Goal: Find specific page/section: Find specific page/section

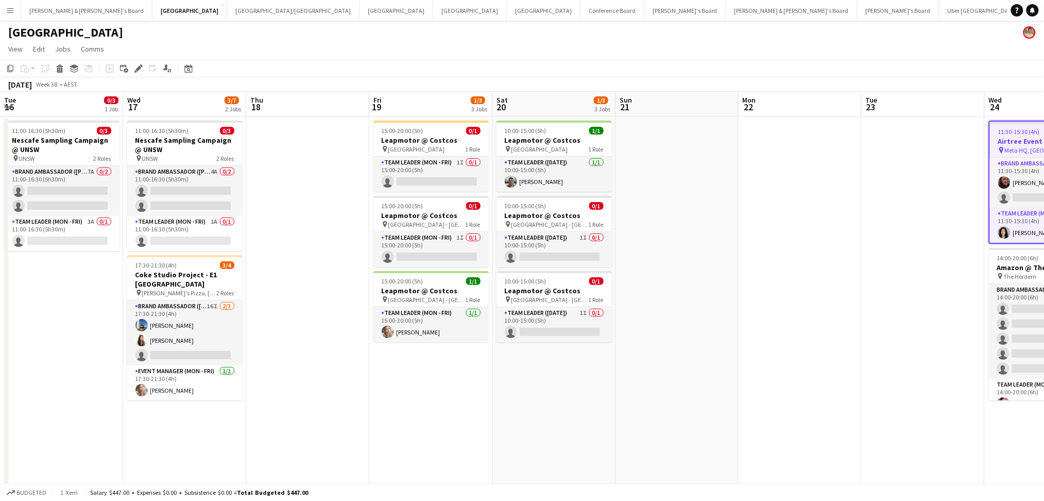
scroll to position [0, 413]
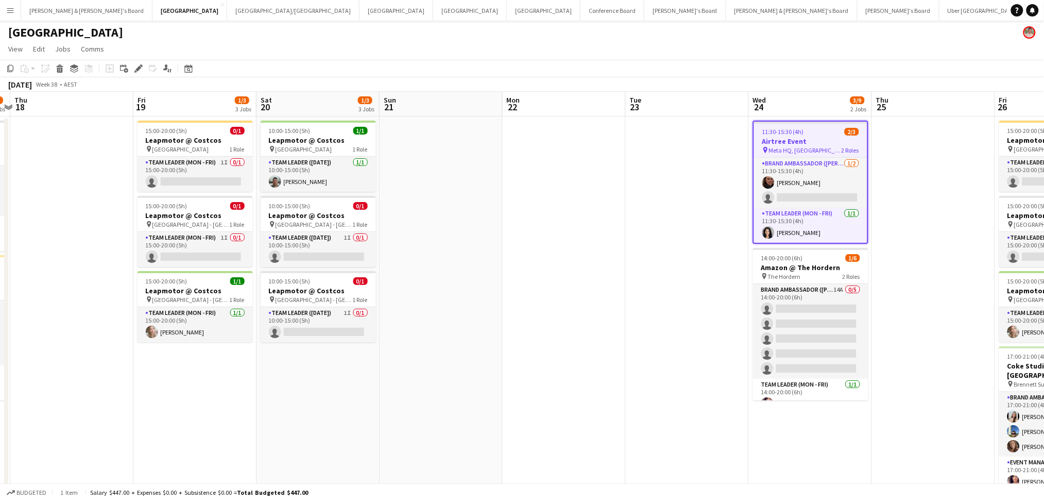
drag, startPoint x: 414, startPoint y: 422, endPoint x: 715, endPoint y: 411, distance: 300.6
click at [715, 411] on app-calendar-viewport "Tue 16 0/3 1 Job Wed 17 3/7 2 Jobs Thu 18 Fri 19 1/3 3 Jobs Sat 20 1/3 3 Jobs S…" at bounding box center [522, 304] width 1044 height 424
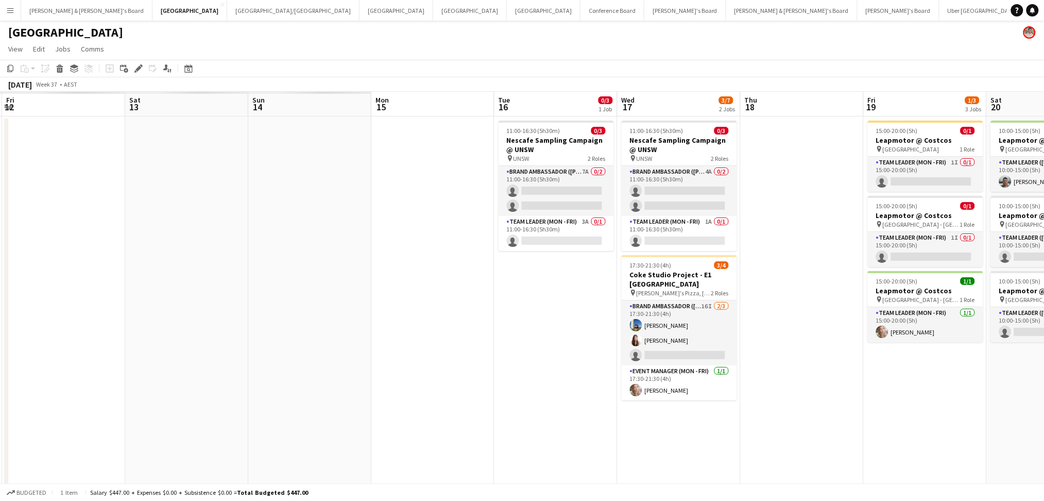
drag, startPoint x: 331, startPoint y: 411, endPoint x: 1004, endPoint y: 396, distance: 673.6
click at [1003, 396] on app-calendar-viewport "Wed 10 Thu 11 Fri 12 Sat 13 Sun 14 Mon 15 Tue 16 0/3 1 Job Wed 17 3/7 2 Jobs Th…" at bounding box center [522, 304] width 1044 height 424
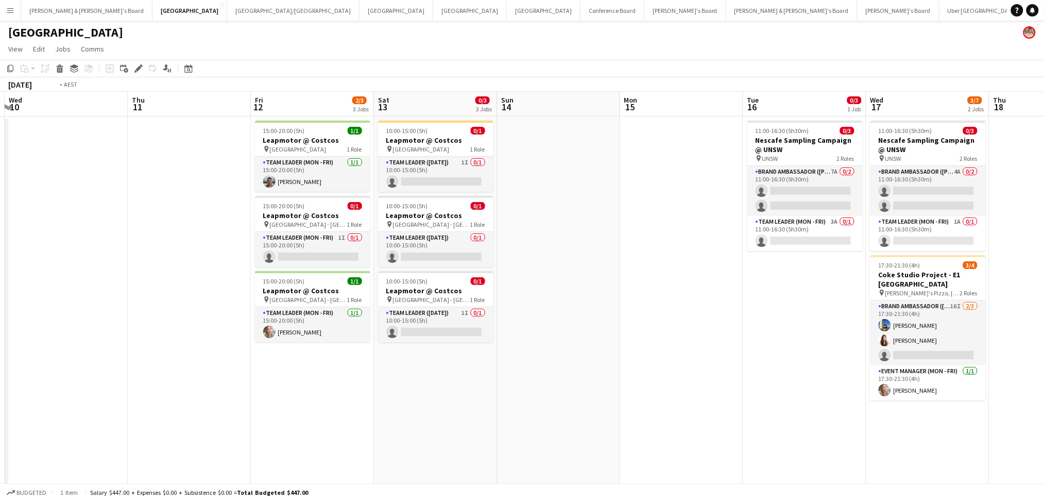
drag, startPoint x: 274, startPoint y: 382, endPoint x: 1007, endPoint y: 372, distance: 732.7
click at [1007, 372] on app-calendar-viewport "Tue 9 Wed 10 Thu 11 Fri 12 2/3 3 Jobs Sat 13 0/3 3 Jobs Sun 14 Mon 15 Tue 16 0/…" at bounding box center [522, 304] width 1044 height 424
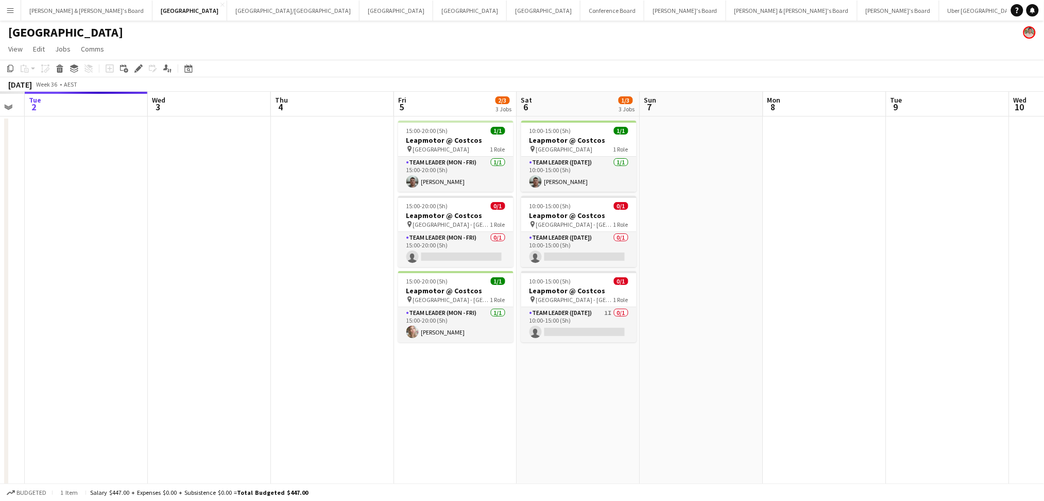
drag, startPoint x: 568, startPoint y: 399, endPoint x: 1065, endPoint y: 411, distance: 497.4
click at [1044, 411] on html "Menu Boards Boards Boards All jobs Status Workforce Workforce My Workforce Recr…" at bounding box center [522, 273] width 1044 height 546
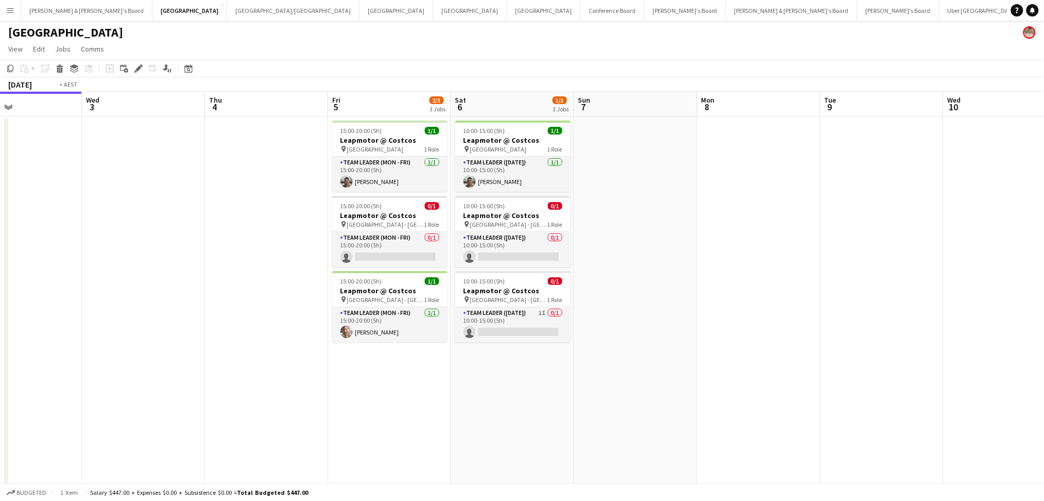
drag, startPoint x: 606, startPoint y: 420, endPoint x: 1101, endPoint y: 416, distance: 494.6
click at [1044, 416] on html "Menu Boards Boards Boards All jobs Status Workforce Workforce My Workforce Recr…" at bounding box center [522, 273] width 1044 height 546
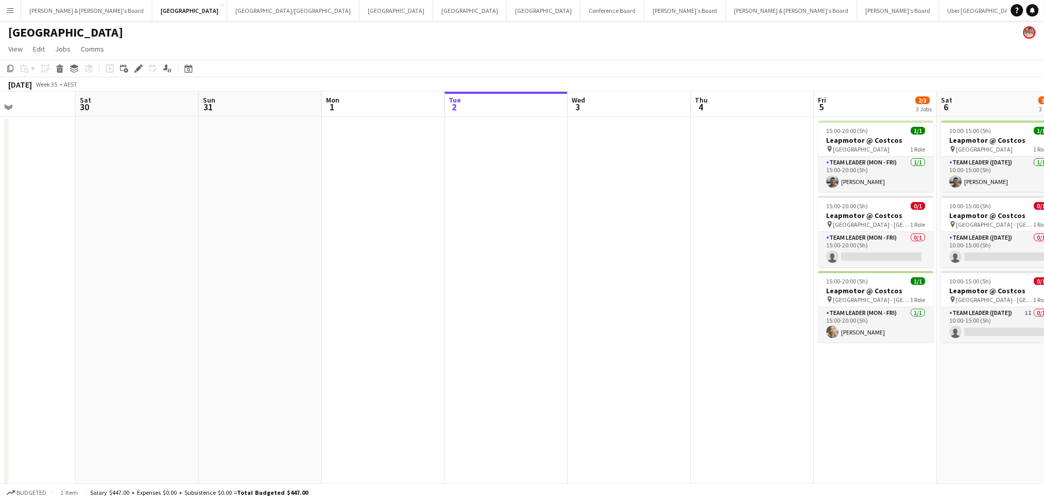
drag, startPoint x: 468, startPoint y: 425, endPoint x: 887, endPoint y: 409, distance: 419.7
click at [887, 409] on app-calendar-viewport "Wed 27 Thu 28 Fri 29 Sat 30 Sun 31 Mon 1 Tue 2 Wed 3 Thu 4 Fri 5 2/3 3 Jobs Sat…" at bounding box center [522, 304] width 1044 height 424
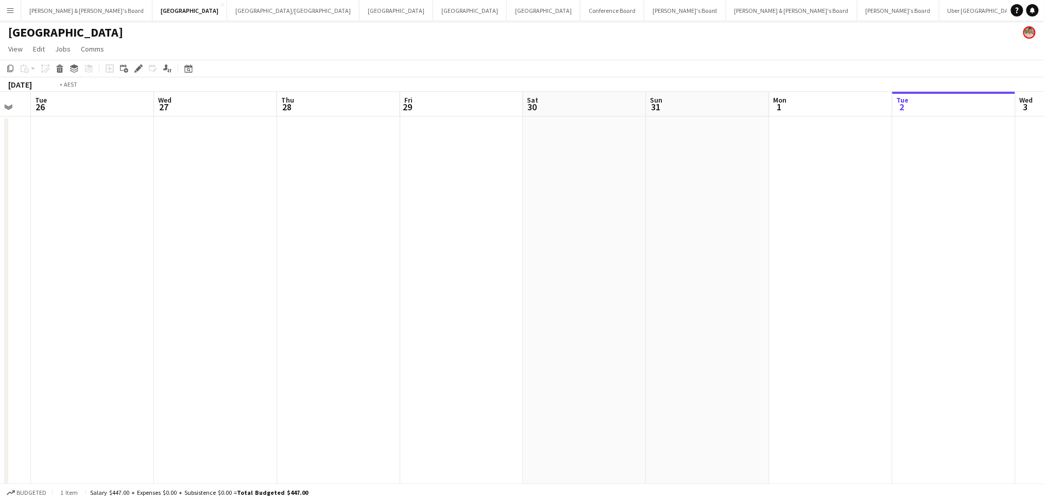
drag, startPoint x: 582, startPoint y: 414, endPoint x: 753, endPoint y: 411, distance: 171.1
click at [753, 411] on app-calendar-viewport "Sun 24 Mon 25 Tue 26 Wed 27 Thu 28 Fri 29 Sat 30 Sun 31 Mon 1 Tue 2 Wed 3 Thu 4…" at bounding box center [522, 304] width 1044 height 424
drag, startPoint x: 881, startPoint y: 391, endPoint x: 614, endPoint y: 391, distance: 266.4
click at [616, 392] on app-calendar-viewport "Fri 22 Sat 23 Sun 24 Mon 25 Tue 26 Wed 27 Thu 28 Fri 29 Sat 30 Sun 31 Mon 1 Tue…" at bounding box center [522, 304] width 1044 height 424
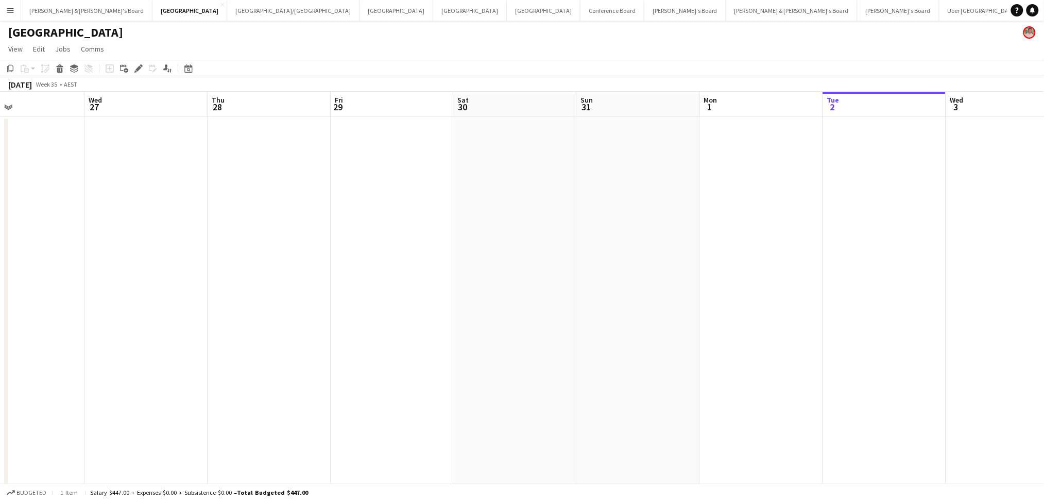
drag, startPoint x: 748, startPoint y: 373, endPoint x: 509, endPoint y: 376, distance: 239.6
click at [534, 376] on app-calendar-viewport "Sun 24 Mon 25 Tue 26 Wed 27 Thu 28 Fri 29 Sat 30 Sun 31 Mon 1 Tue 2 Wed 3 Thu 4…" at bounding box center [522, 304] width 1044 height 424
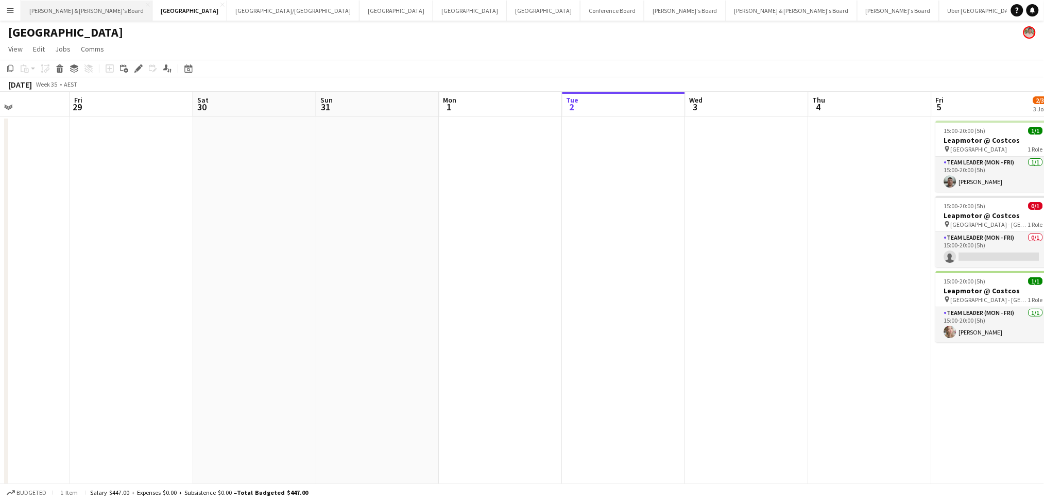
click at [55, 16] on button "[PERSON_NAME] & [PERSON_NAME]'s Board Close" at bounding box center [86, 11] width 131 height 20
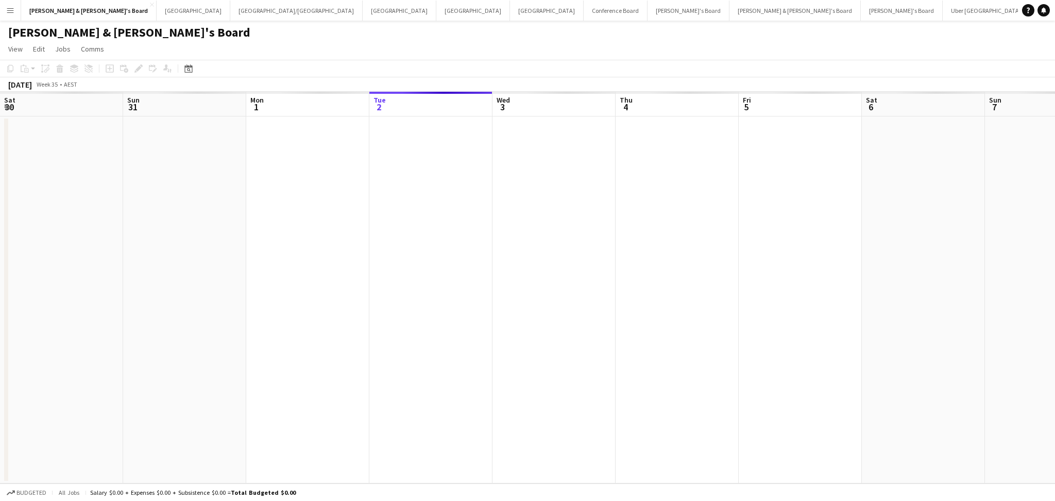
drag, startPoint x: 181, startPoint y: 265, endPoint x: 818, endPoint y: 263, distance: 636.8
click at [818, 263] on app-calendar-viewport "Sat 30 Sun 31 Mon 1 Tue 2 Wed 3 Thu 4 Fri 5 Sat 6 Sun 7 Mon 8 Tue 9 Wed 10 Thu …" at bounding box center [527, 288] width 1055 height 392
